Goal: Task Accomplishment & Management: Manage account settings

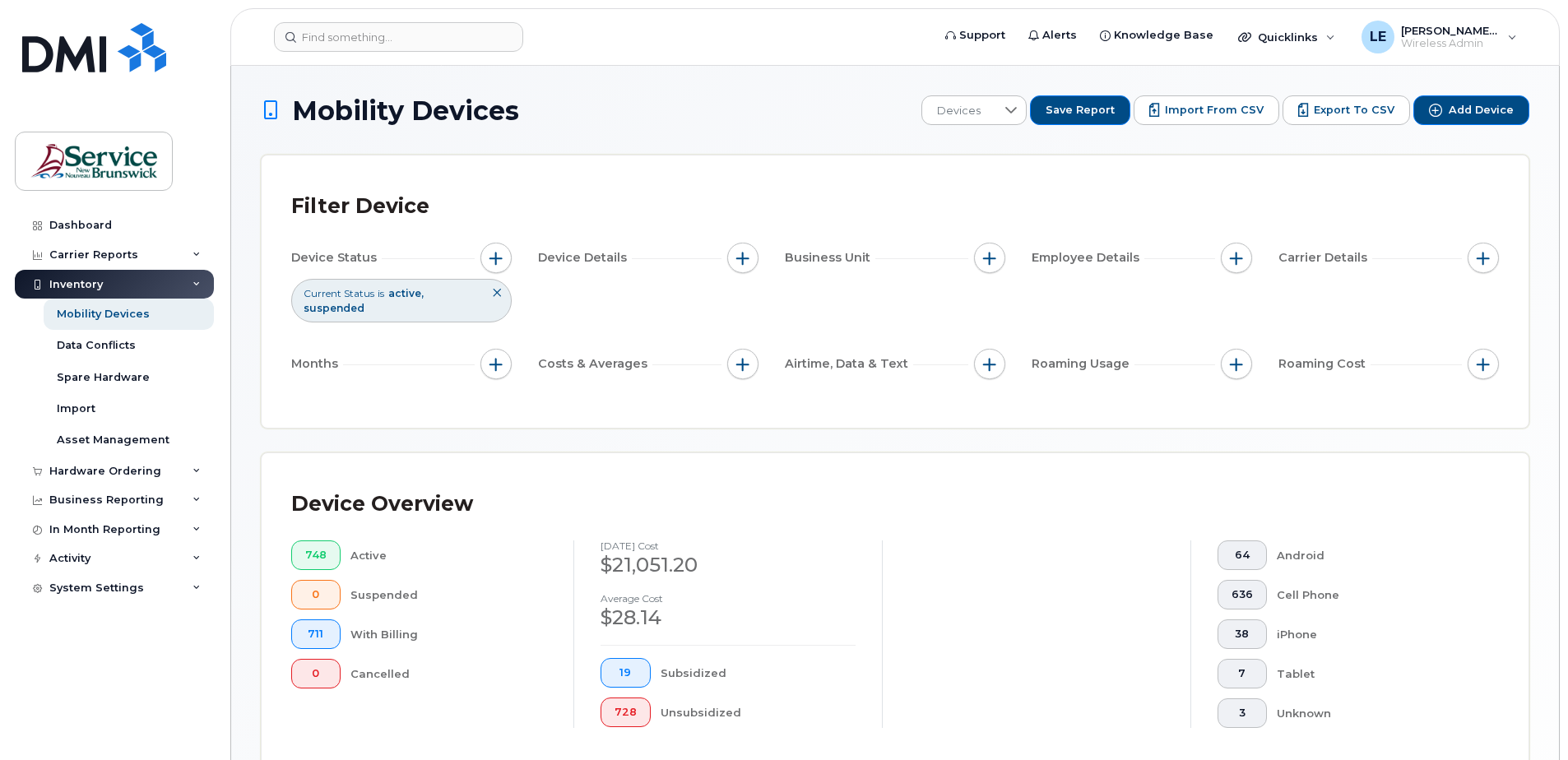
scroll to position [388, 0]
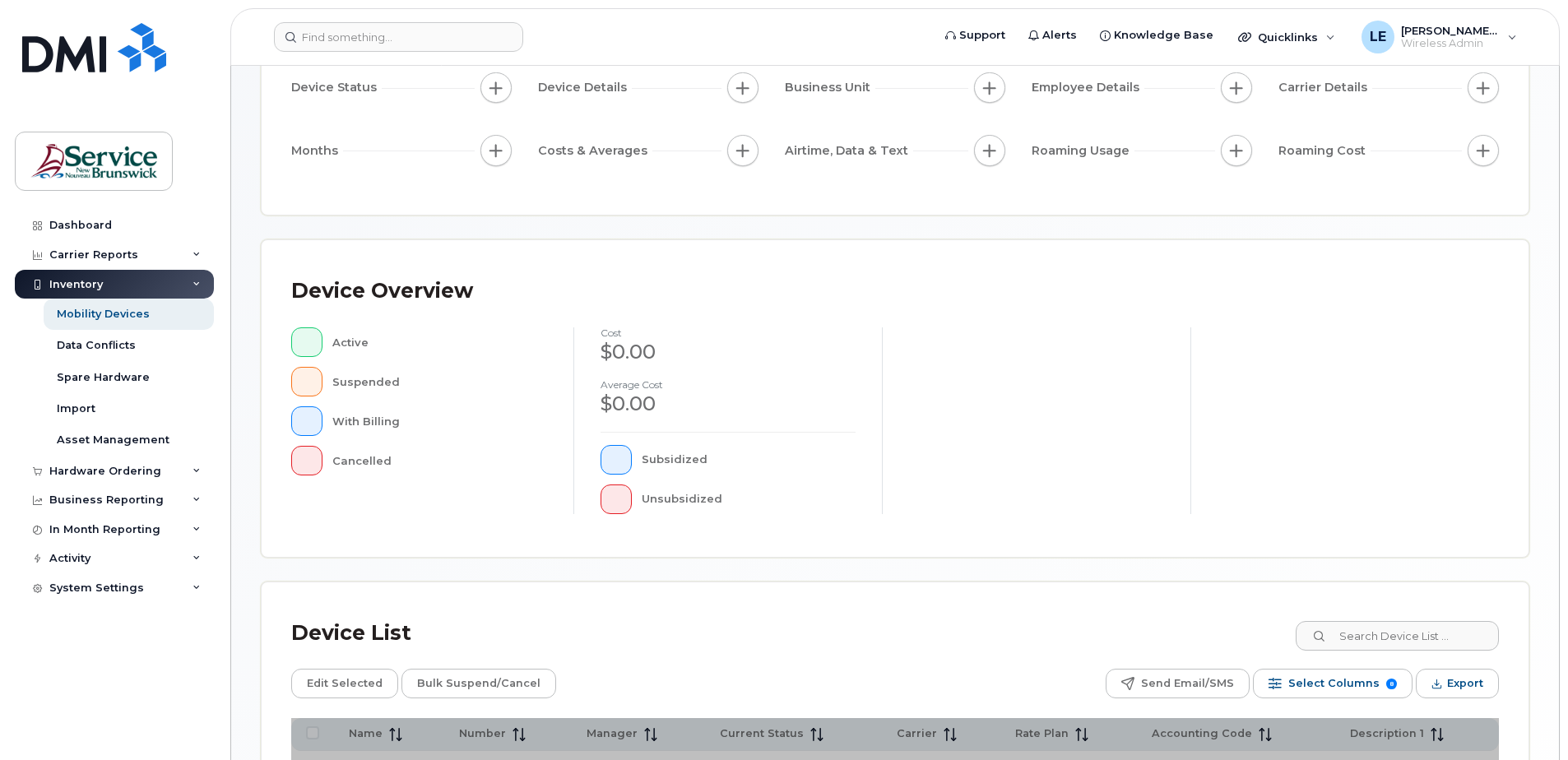
scroll to position [371, 0]
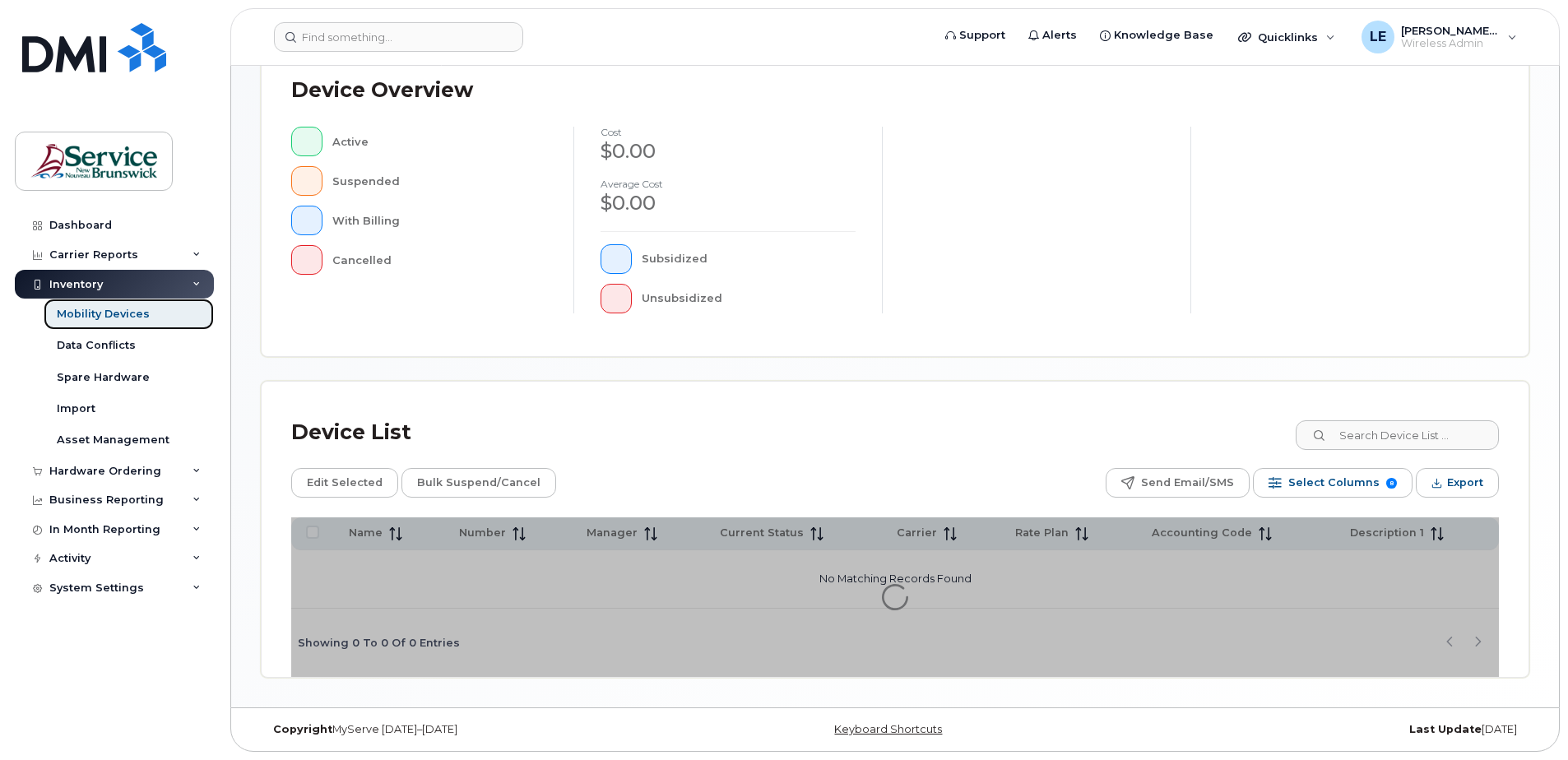
click at [114, 315] on div "Mobility Devices" at bounding box center [103, 314] width 93 height 15
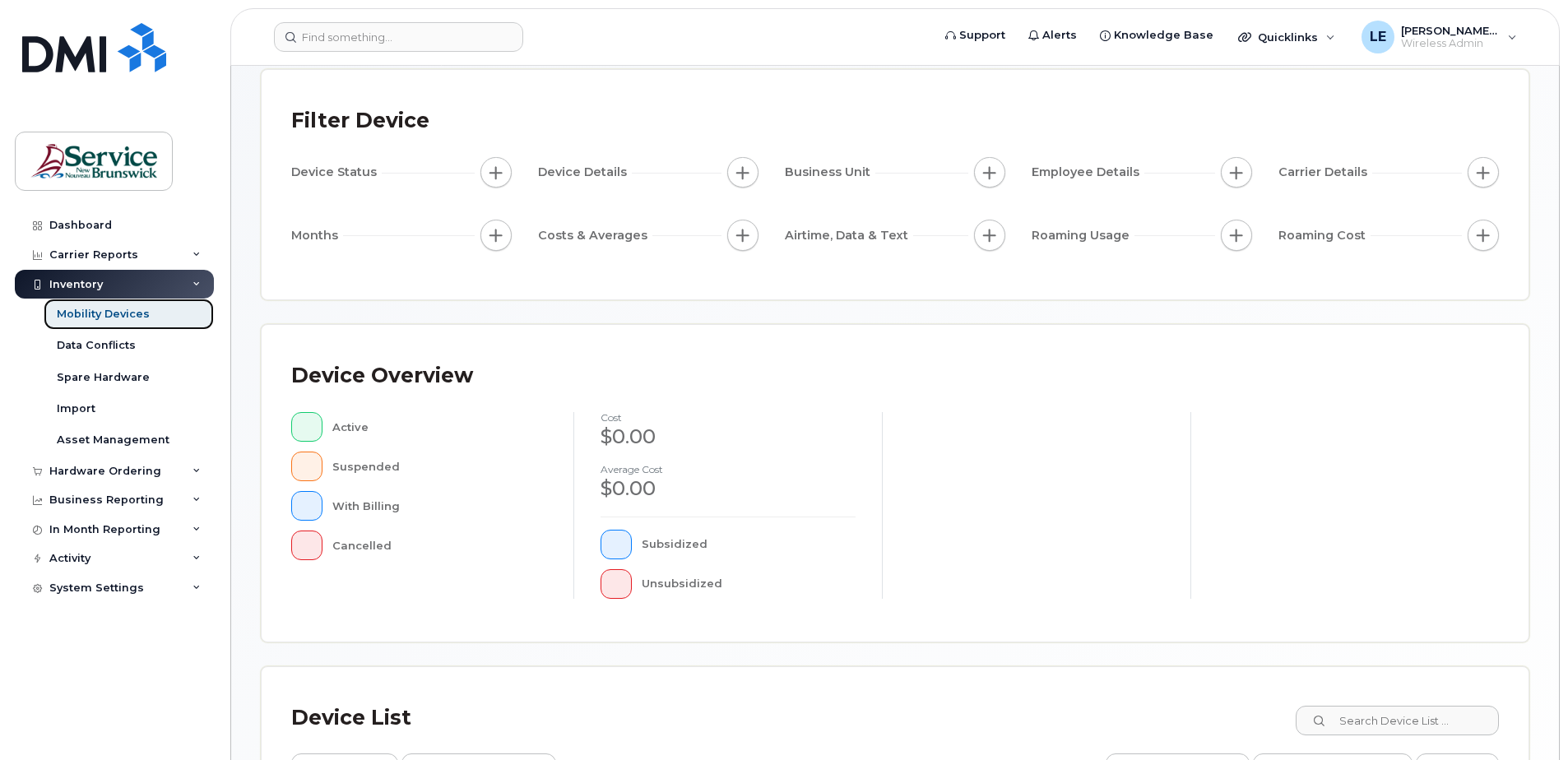
scroll to position [371, 0]
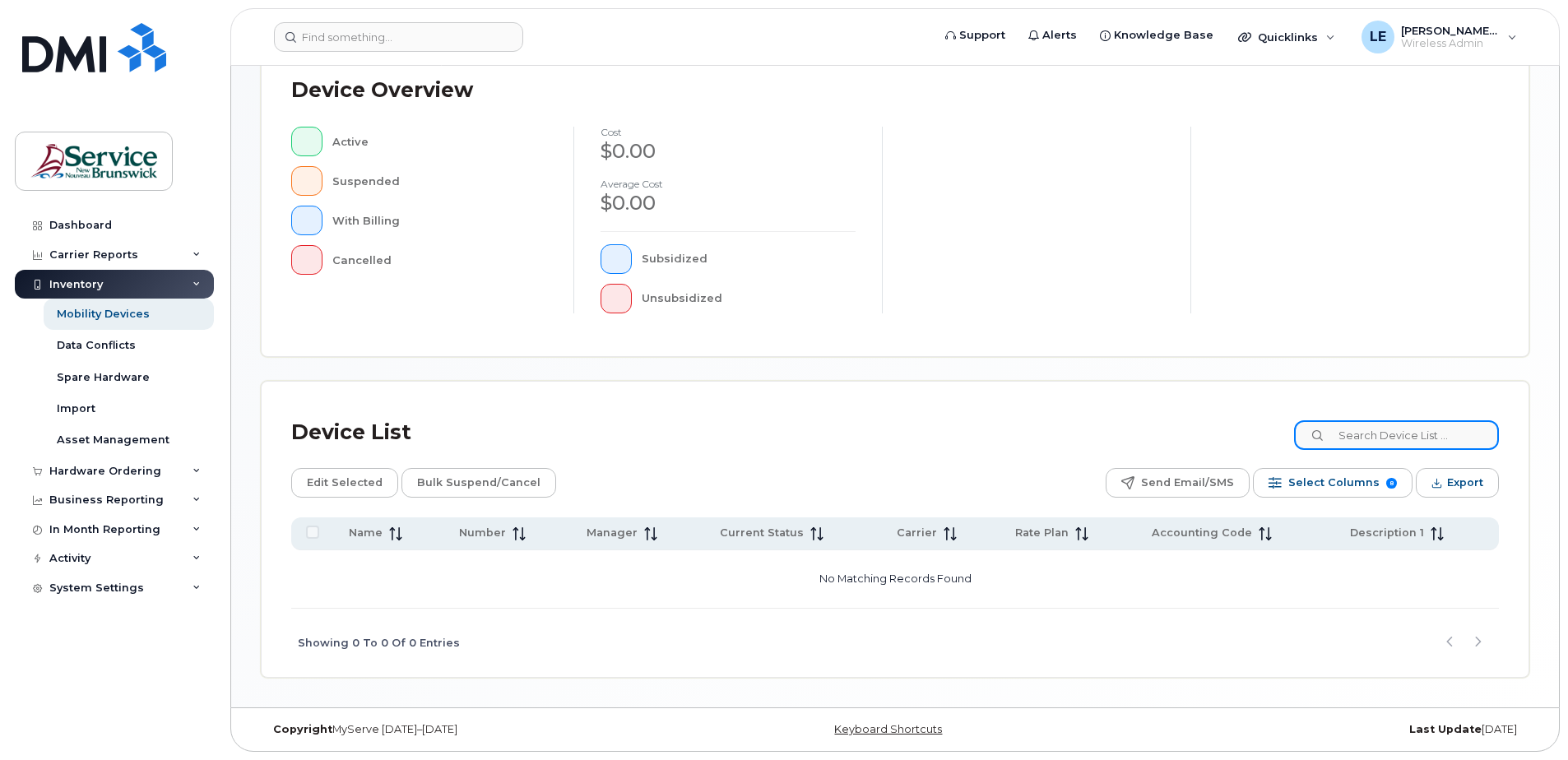
click at [1426, 431] on input at bounding box center [1396, 435] width 204 height 30
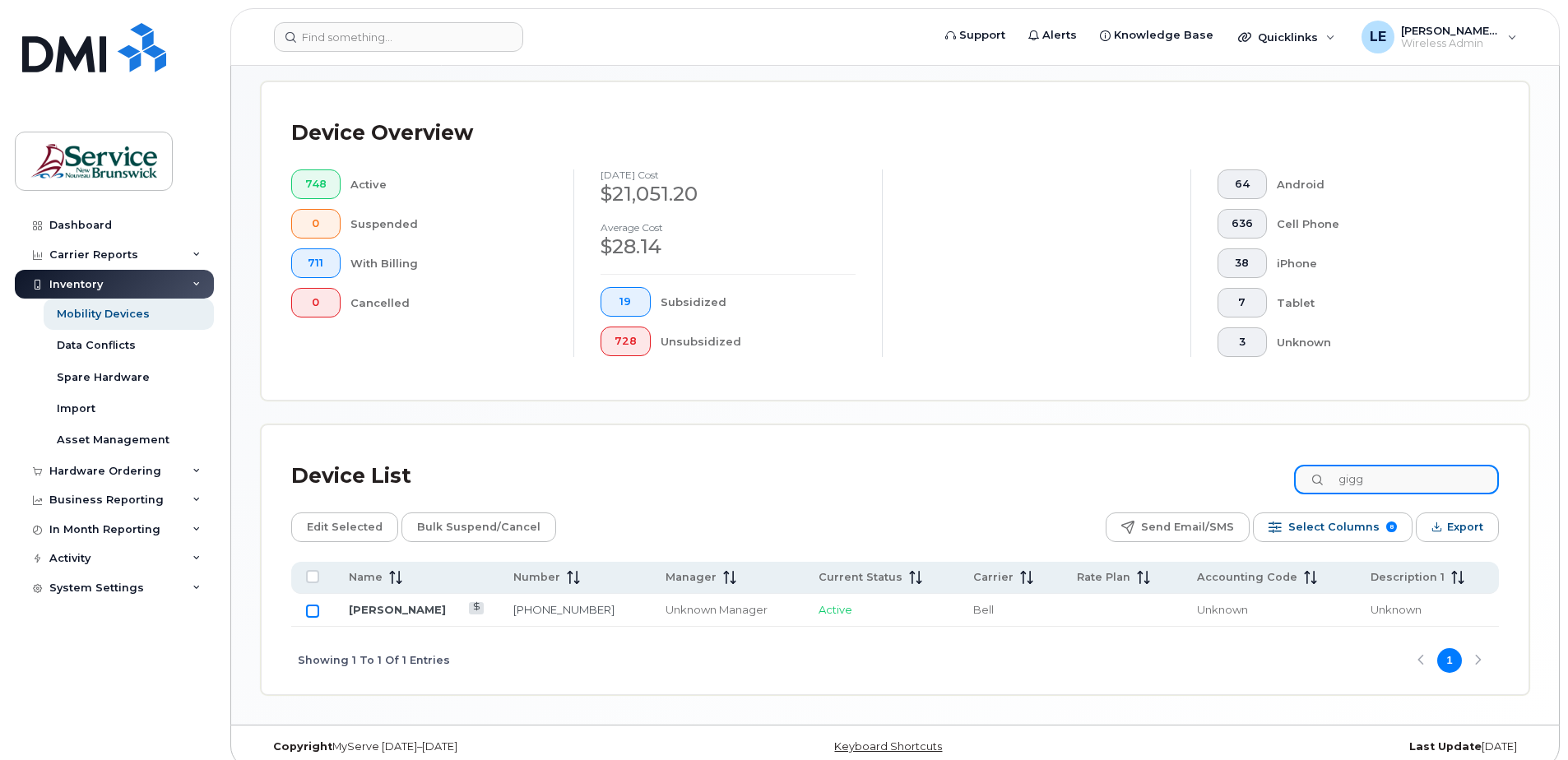
type input "gigg"
click at [313, 611] on input "Row Unselected" at bounding box center [312, 610] width 13 height 13
checkbox input "true"
click at [471, 529] on span "Bulk Suspend/Cancel" at bounding box center [478, 527] width 123 height 25
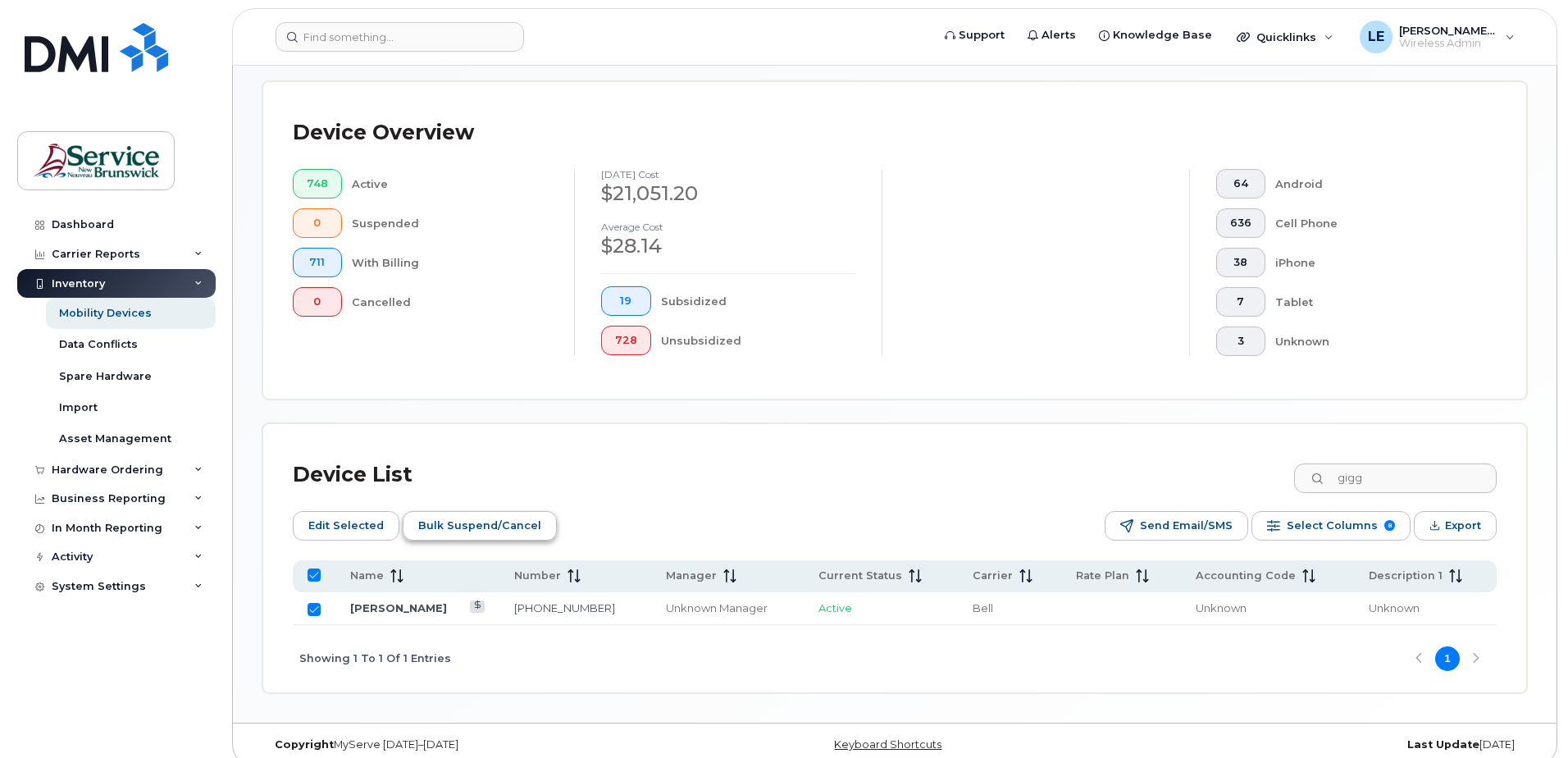
scroll to position [356, 0]
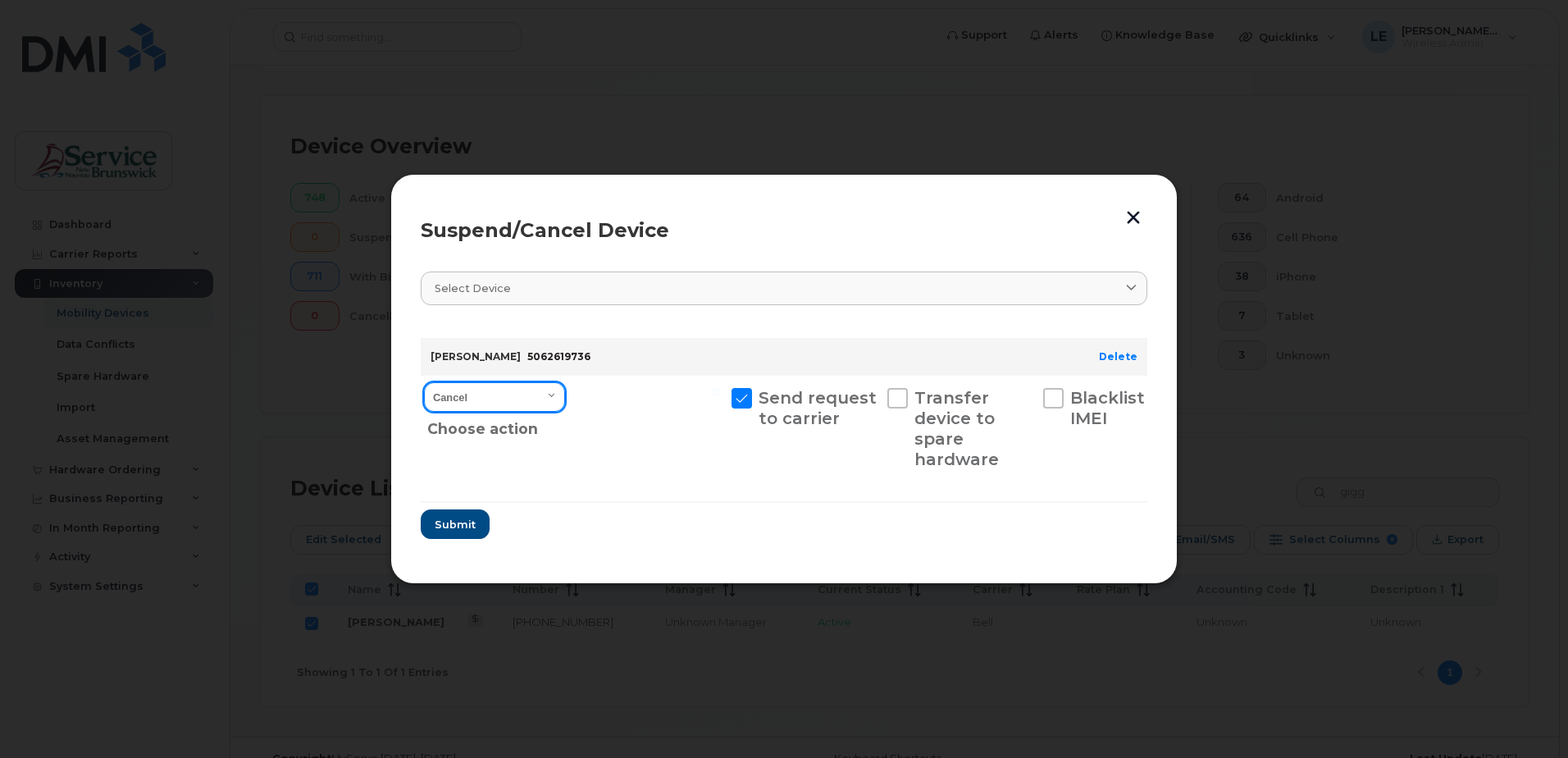
click at [548, 392] on select "Cancel Suspend - Extend Suspension Suspend - Reduced Rate Suspend - Full Rate S…" at bounding box center [494, 397] width 141 height 30
click at [552, 401] on select "Cancel Suspend - Extend Suspension Suspend - Reduced Rate Suspend - Full Rate S…" at bounding box center [494, 397] width 141 height 30
click at [424, 382] on select "Cancel Suspend - Extend Suspension Suspend - Reduced Rate Suspend - Full Rate S…" at bounding box center [494, 397] width 141 height 30
click at [895, 389] on span at bounding box center [898, 398] width 21 height 21
click at [876, 389] on input "Transfer device to spare hardware" at bounding box center [872, 392] width 8 height 8
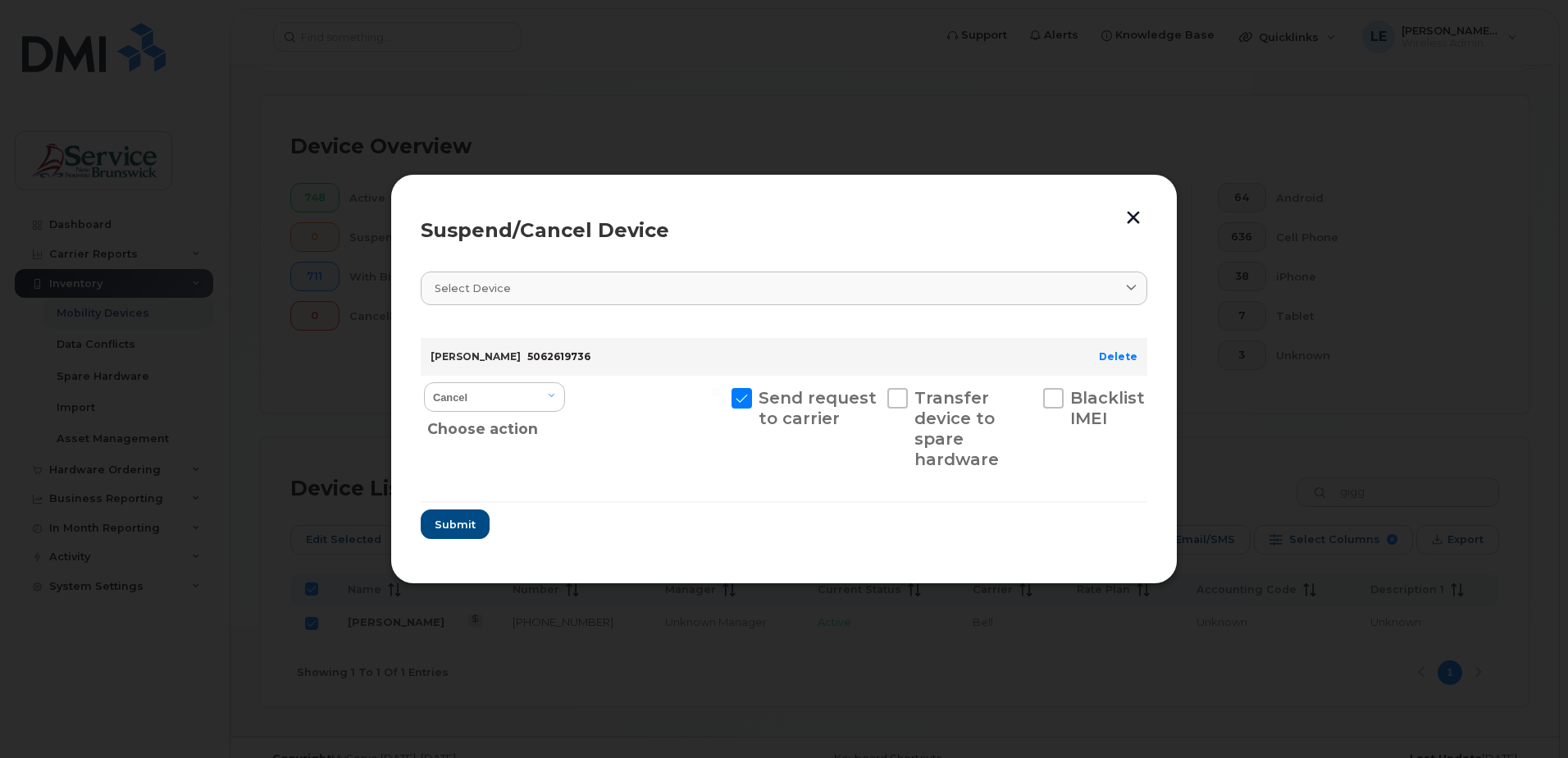
checkbox input "true"
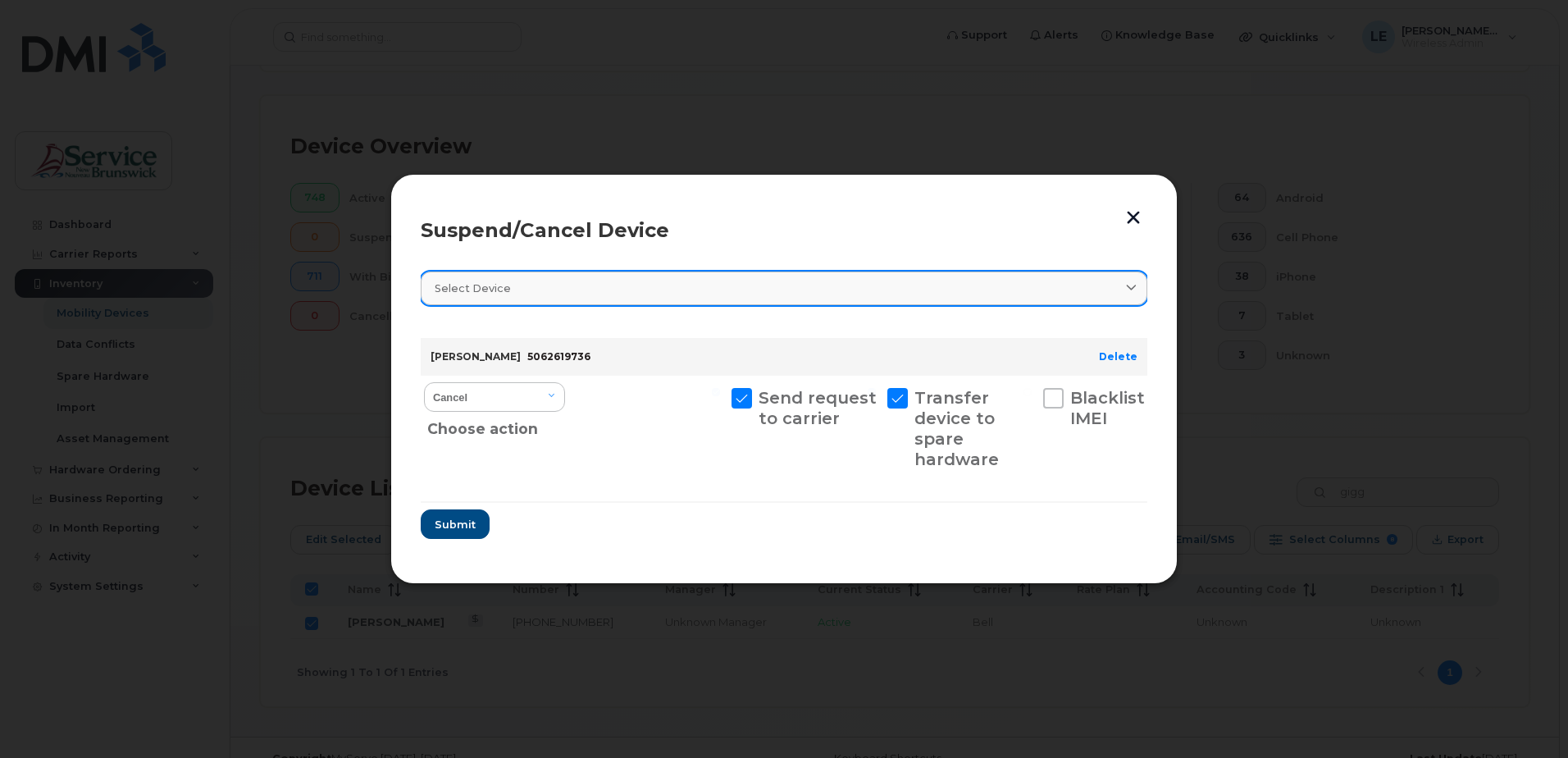
click at [799, 289] on div "Select device" at bounding box center [784, 288] width 699 height 16
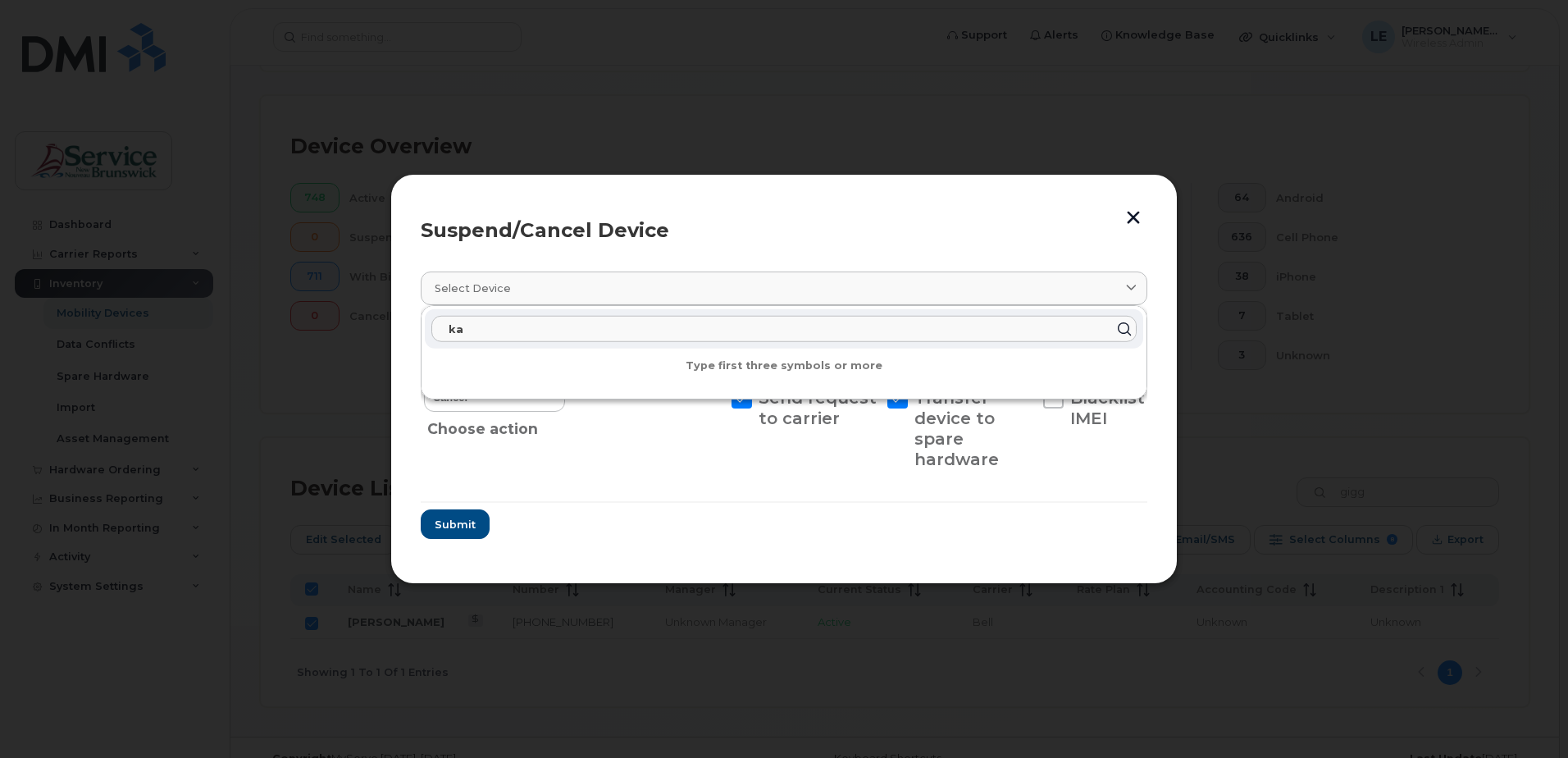
type input "k"
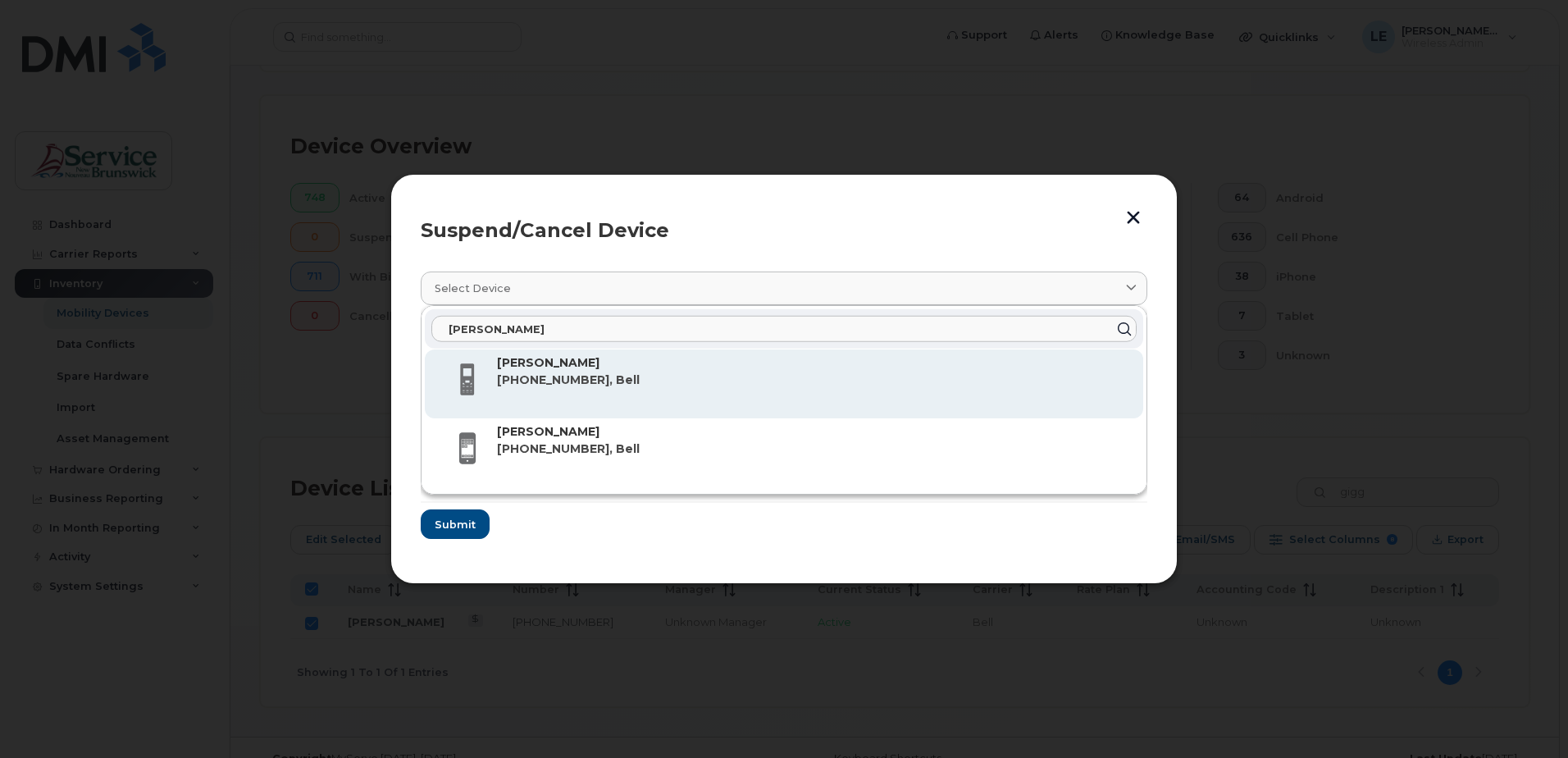
type input "laura"
click at [663, 369] on div "Laura Giggie 506-261-9736, Bell" at bounding box center [813, 384] width 633 height 59
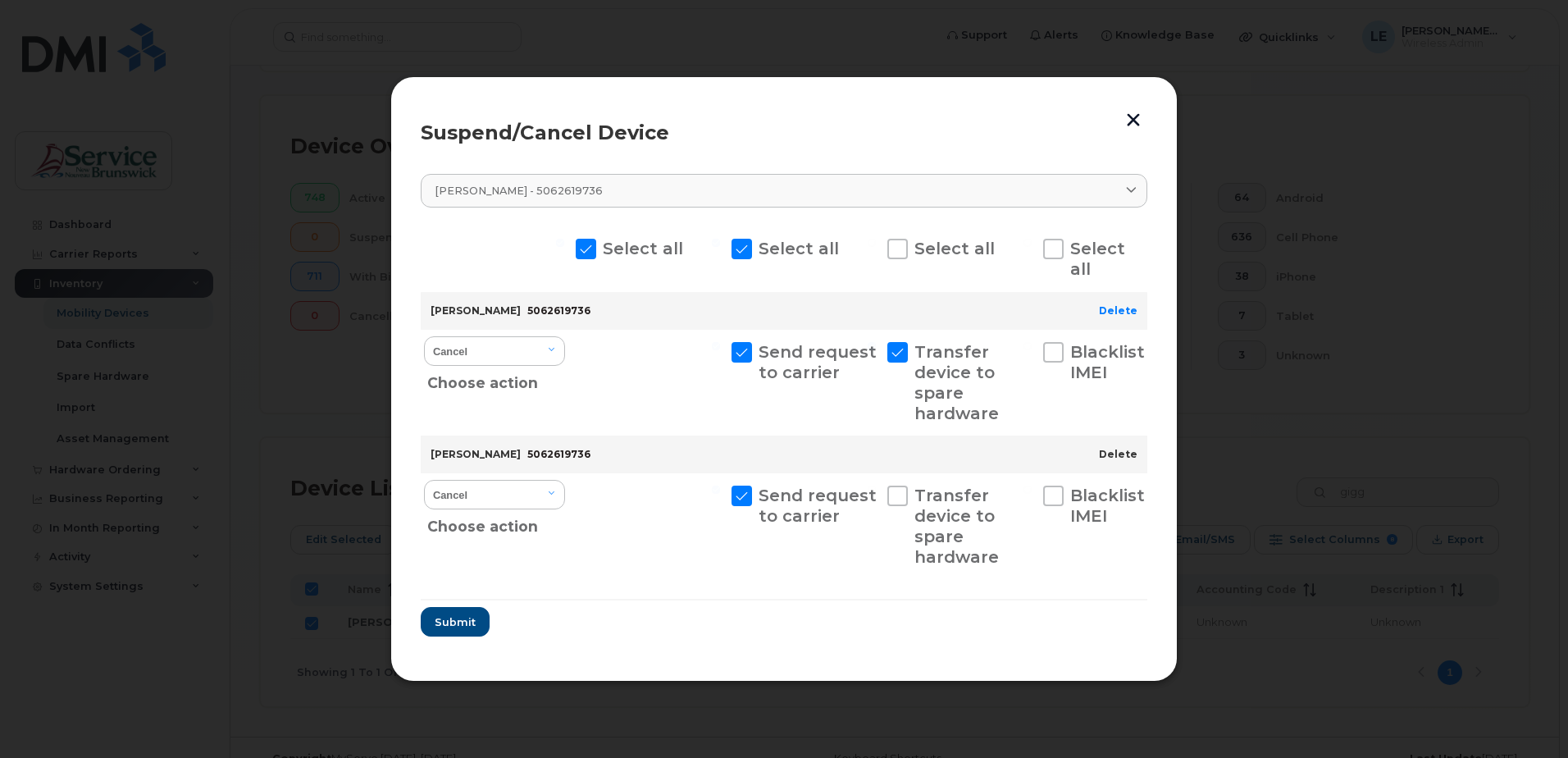
click at [1130, 450] on link "Delete" at bounding box center [1117, 454] width 38 height 12
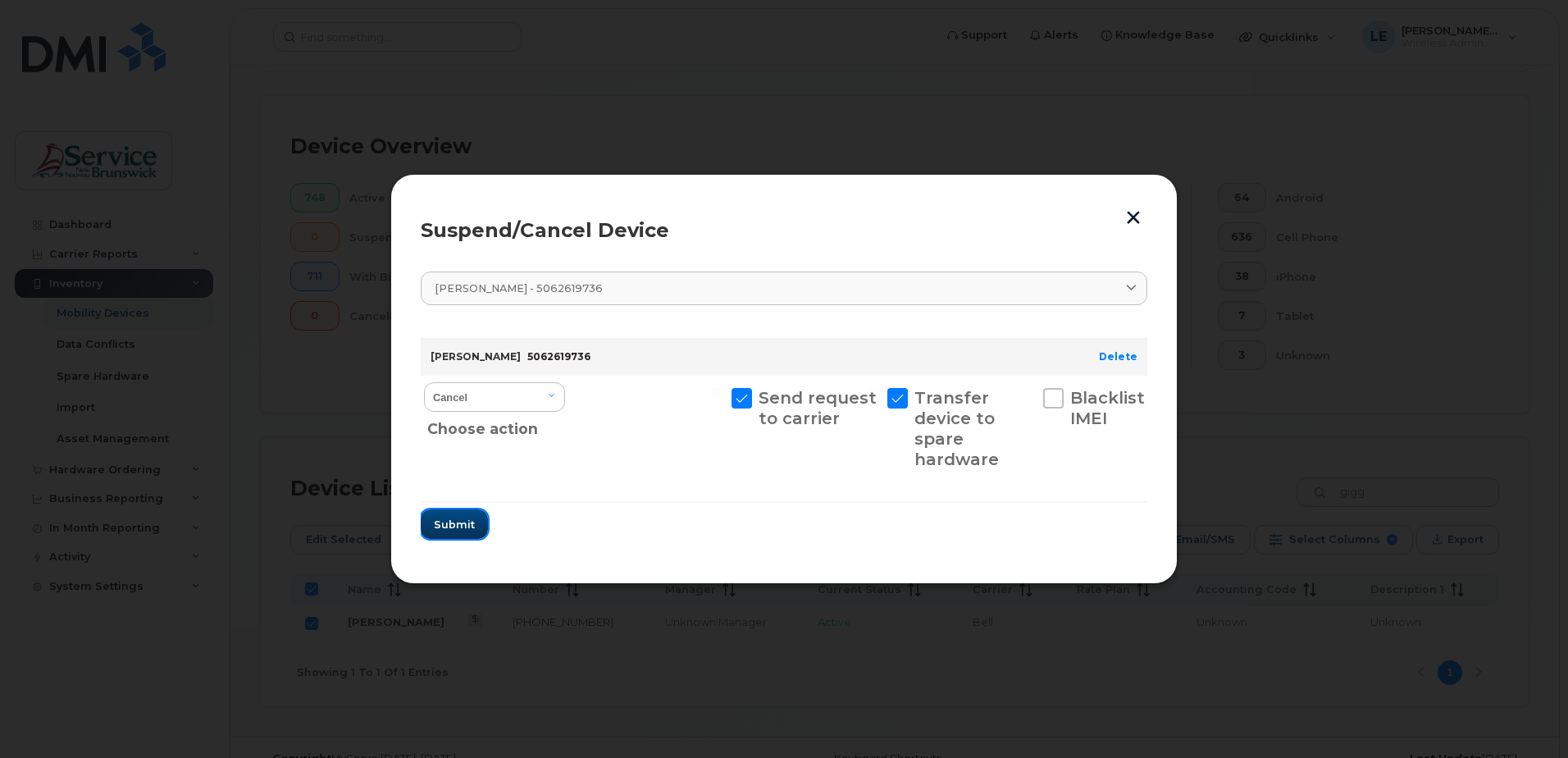
click at [440, 529] on span "Submit" at bounding box center [455, 525] width 41 height 16
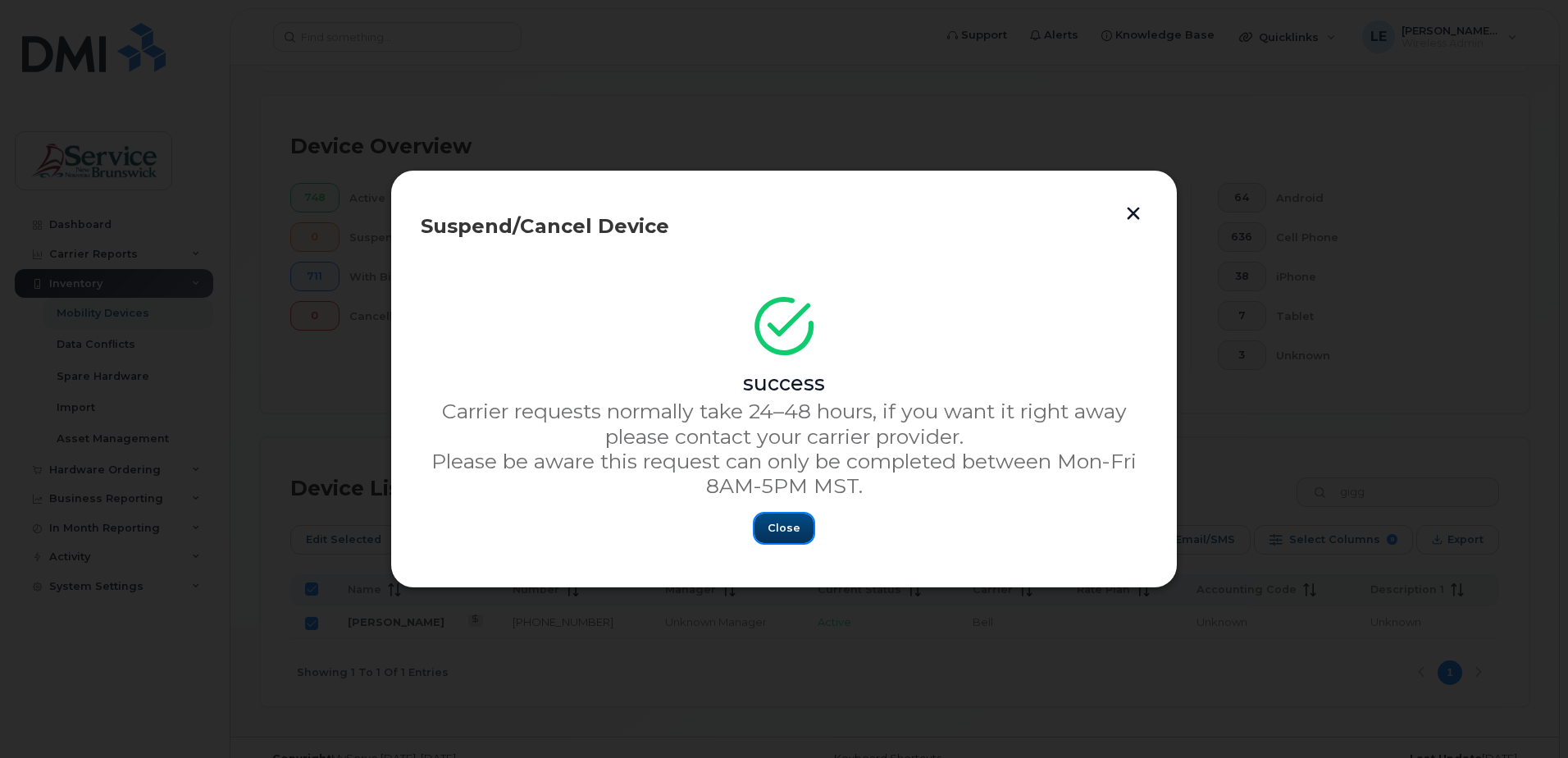
click at [786, 534] on span "Close" at bounding box center [784, 528] width 32 height 16
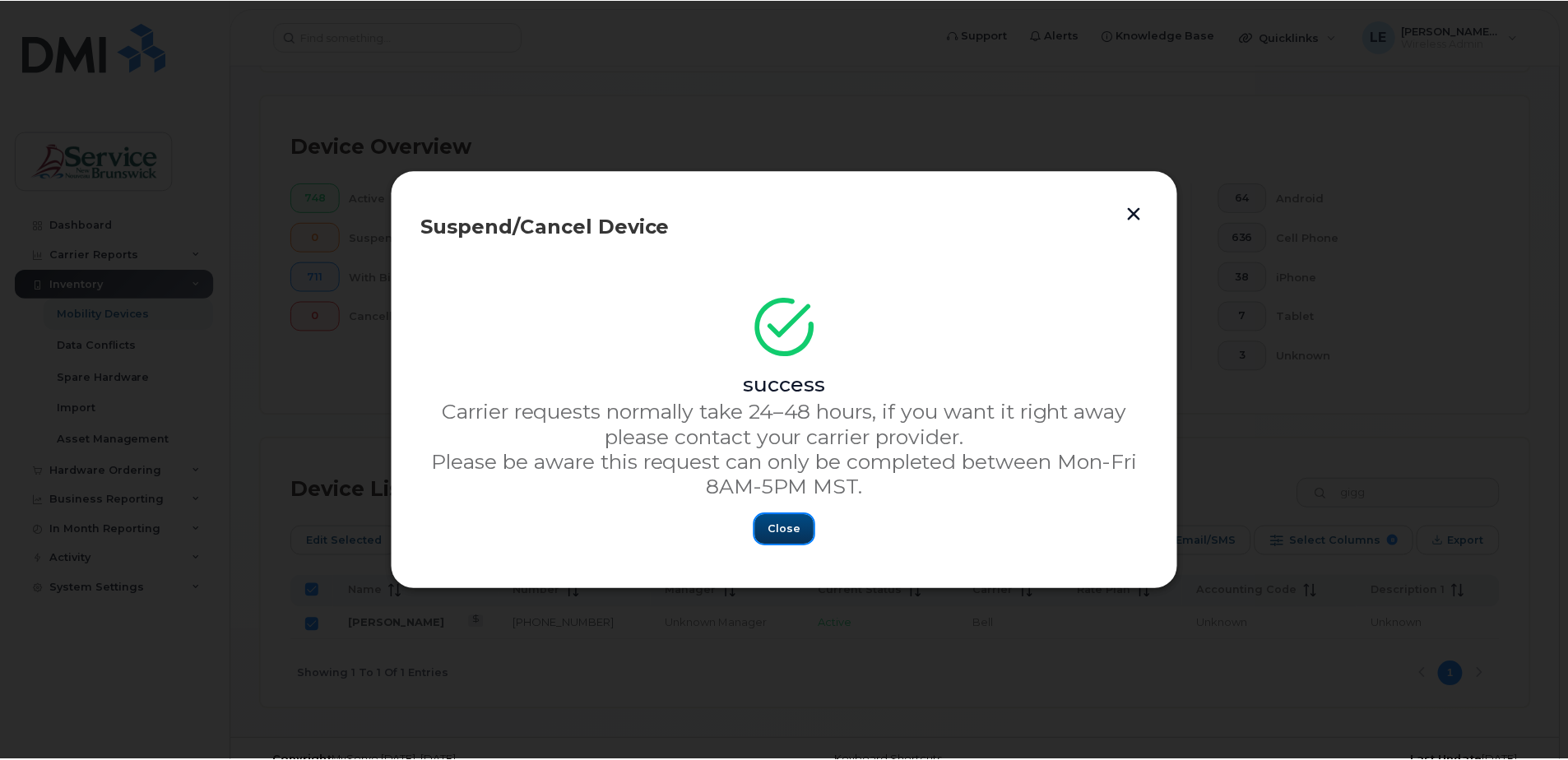
scroll to position [371, 0]
